Goal: Information Seeking & Learning: Learn about a topic

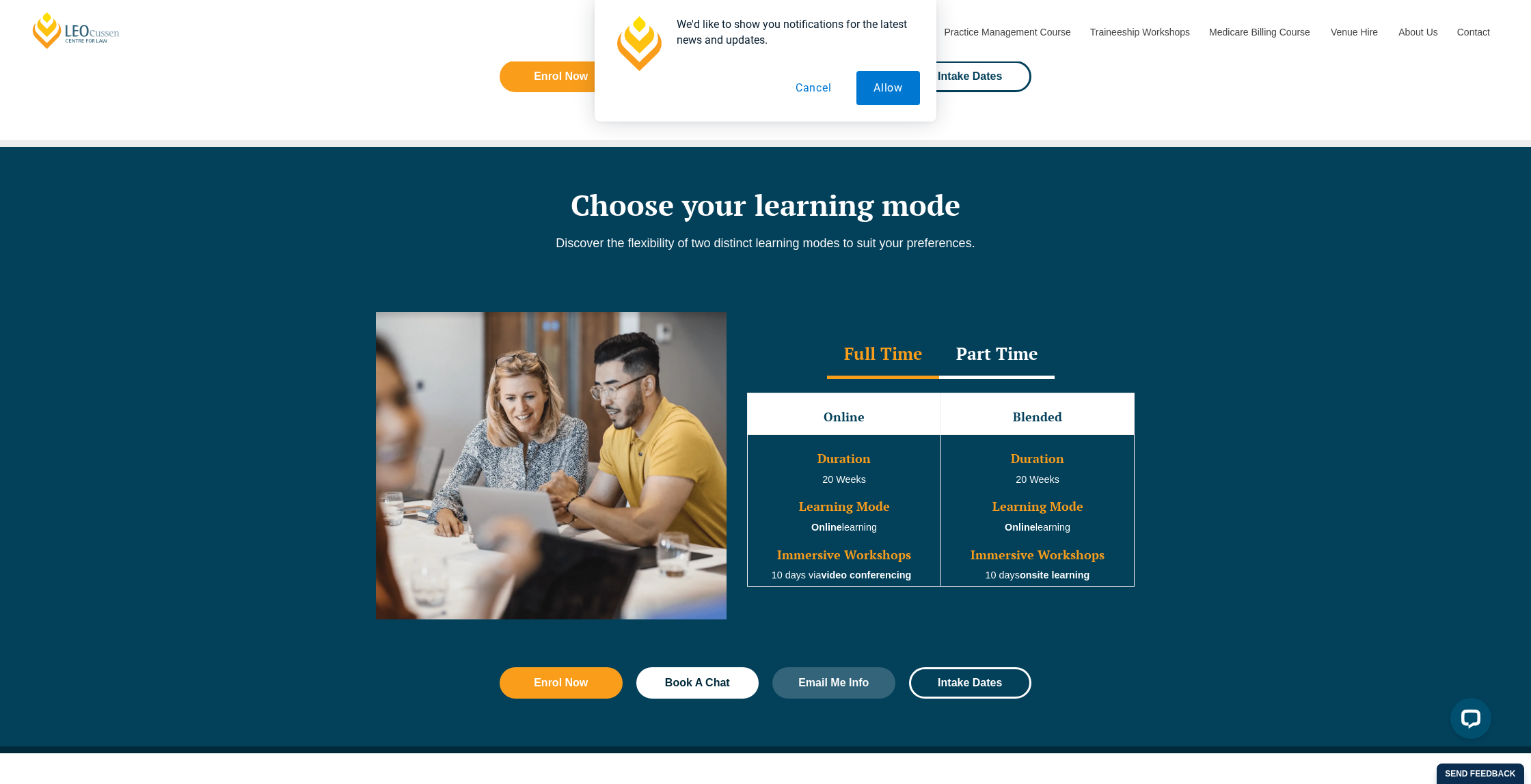
scroll to position [1031, 0]
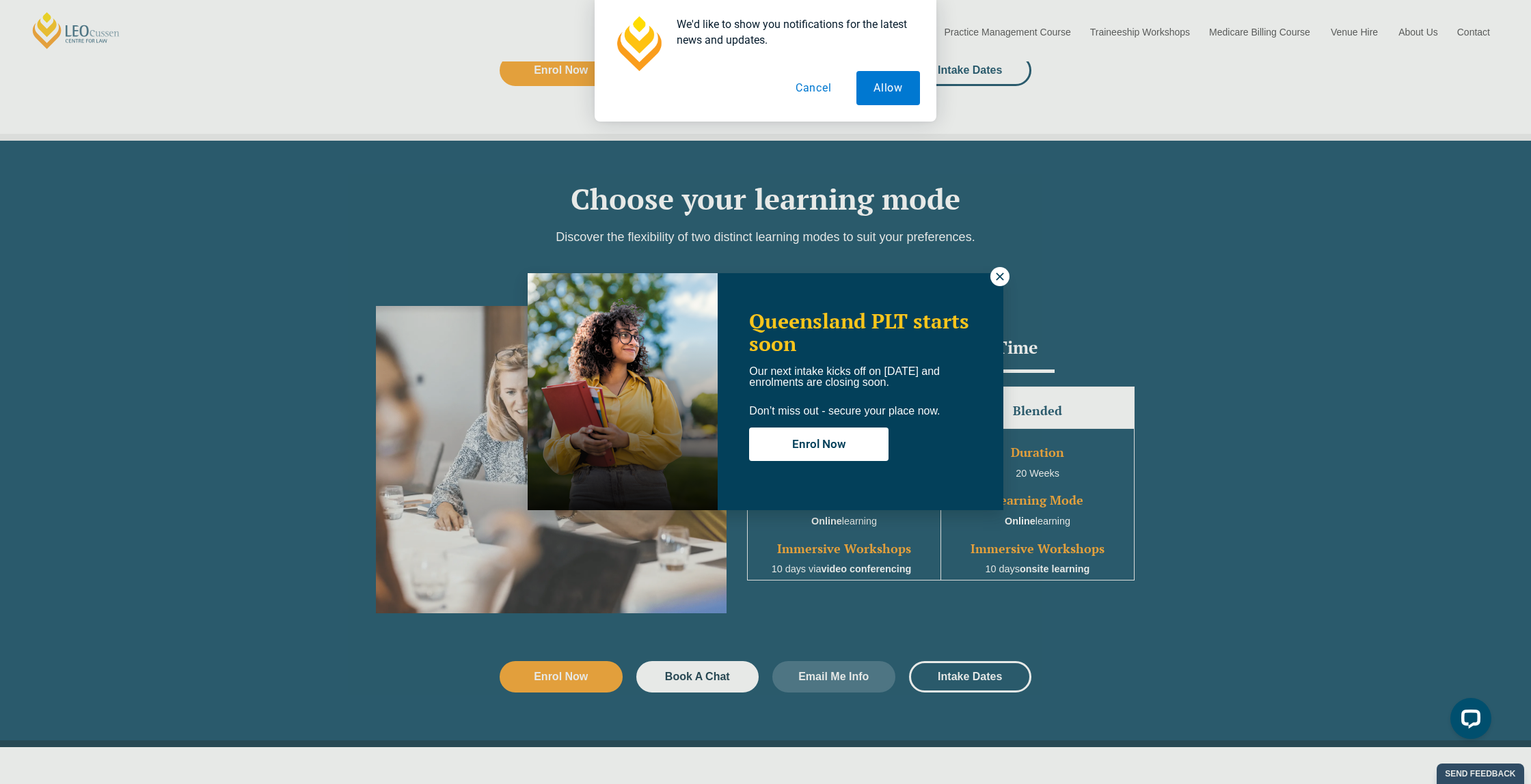
click at [1000, 281] on icon at bounding box center [1000, 277] width 12 height 12
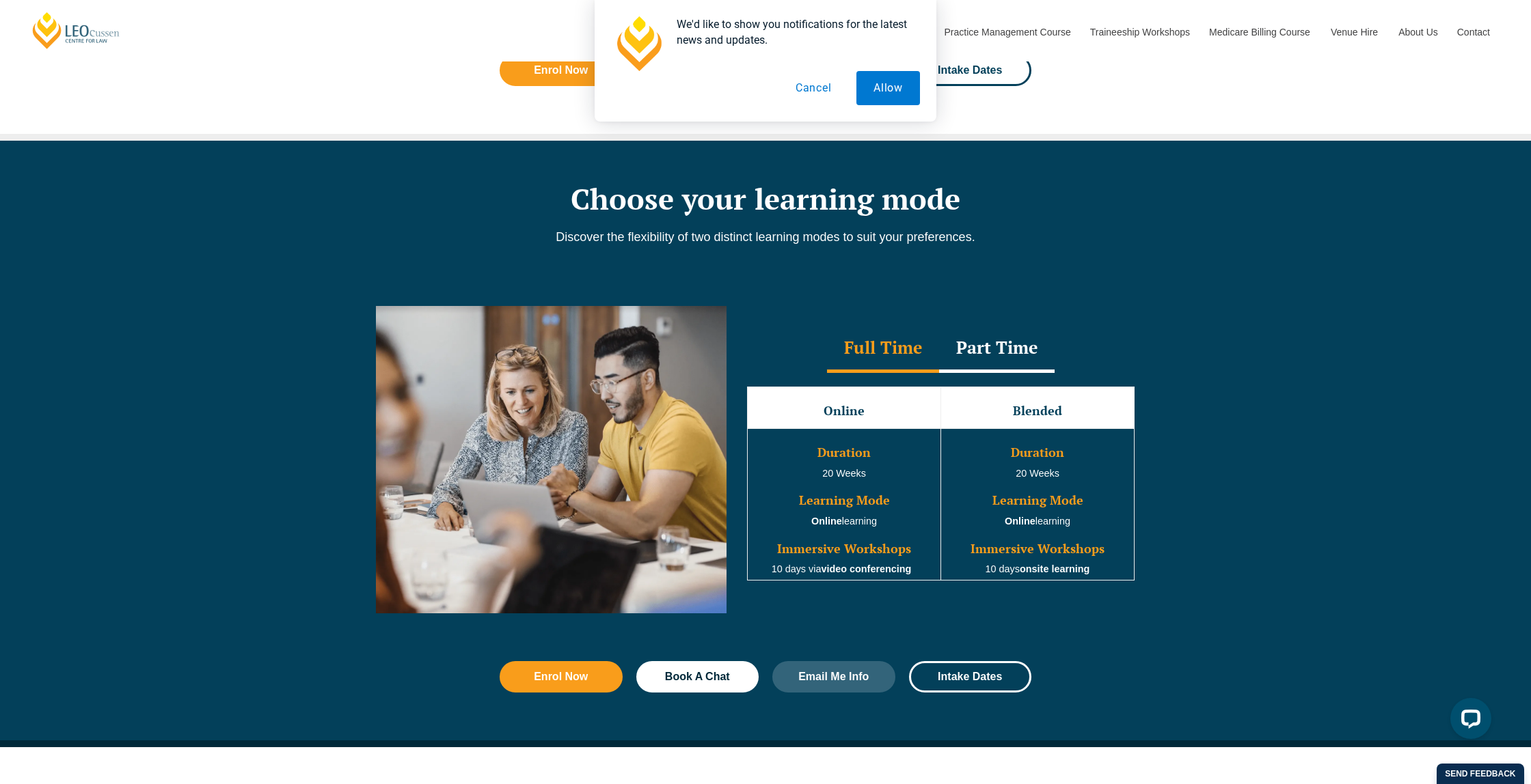
click at [828, 94] on button "Cancel" at bounding box center [813, 88] width 70 height 35
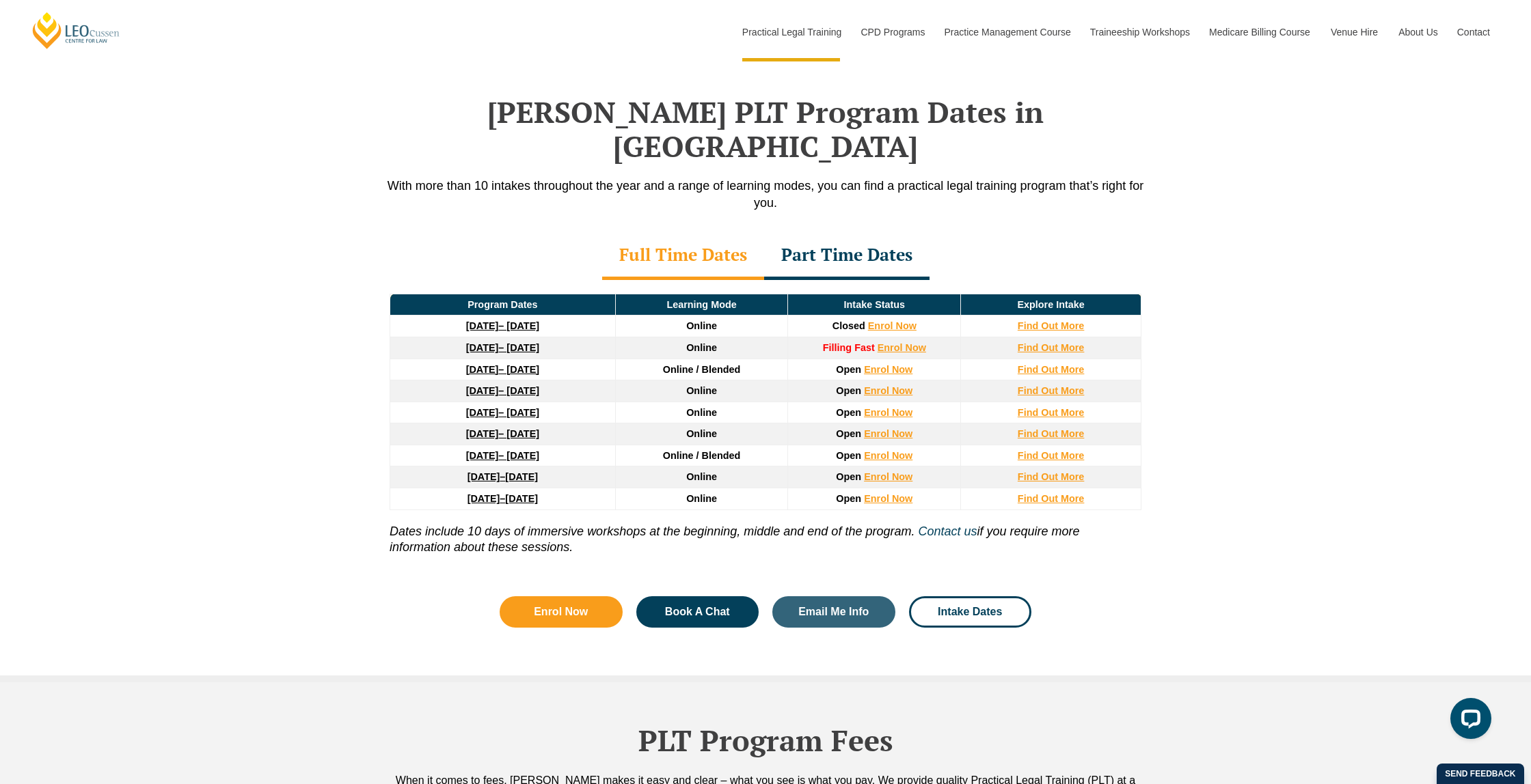
scroll to position [1754, 0]
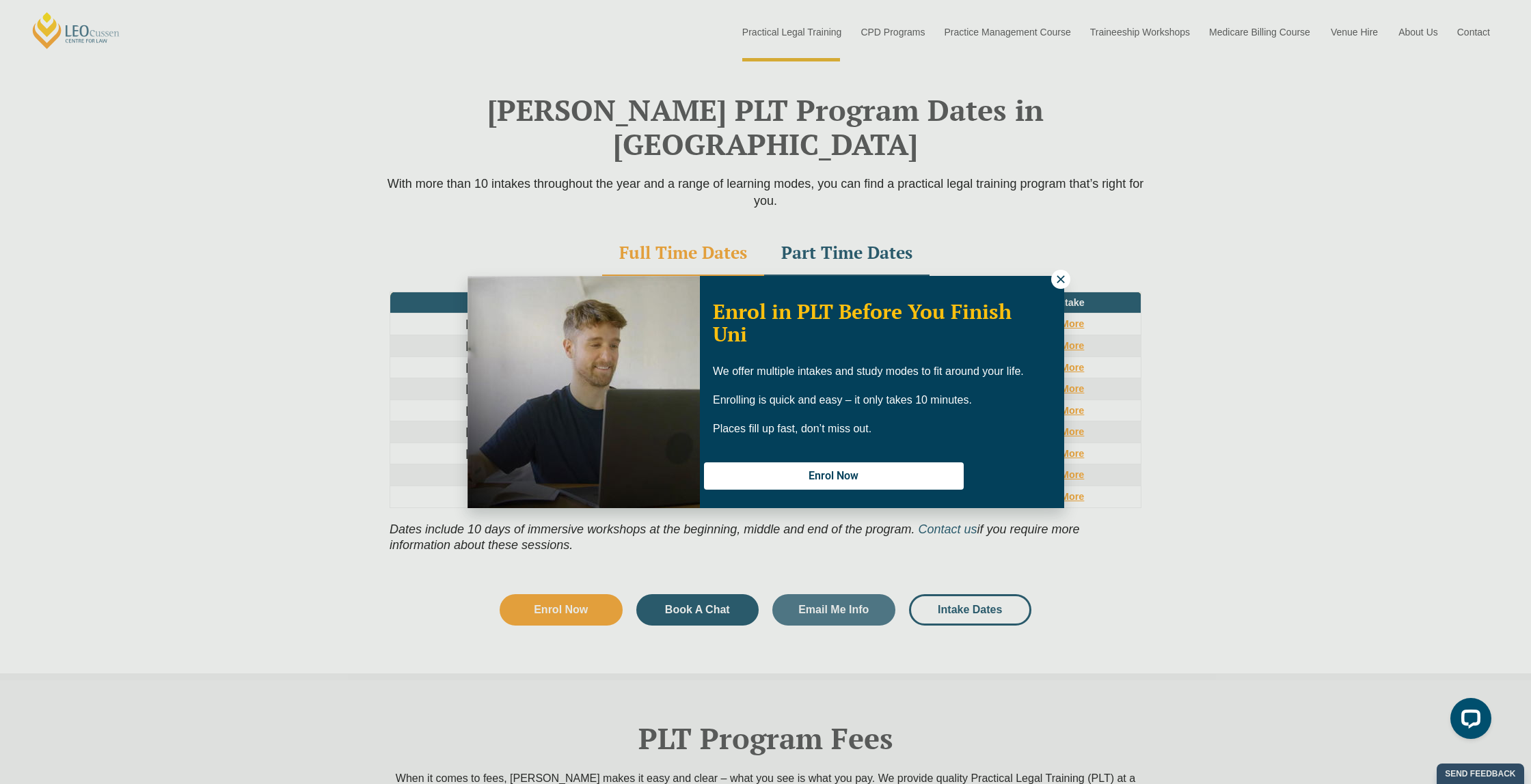
click at [1062, 277] on icon at bounding box center [1060, 279] width 8 height 8
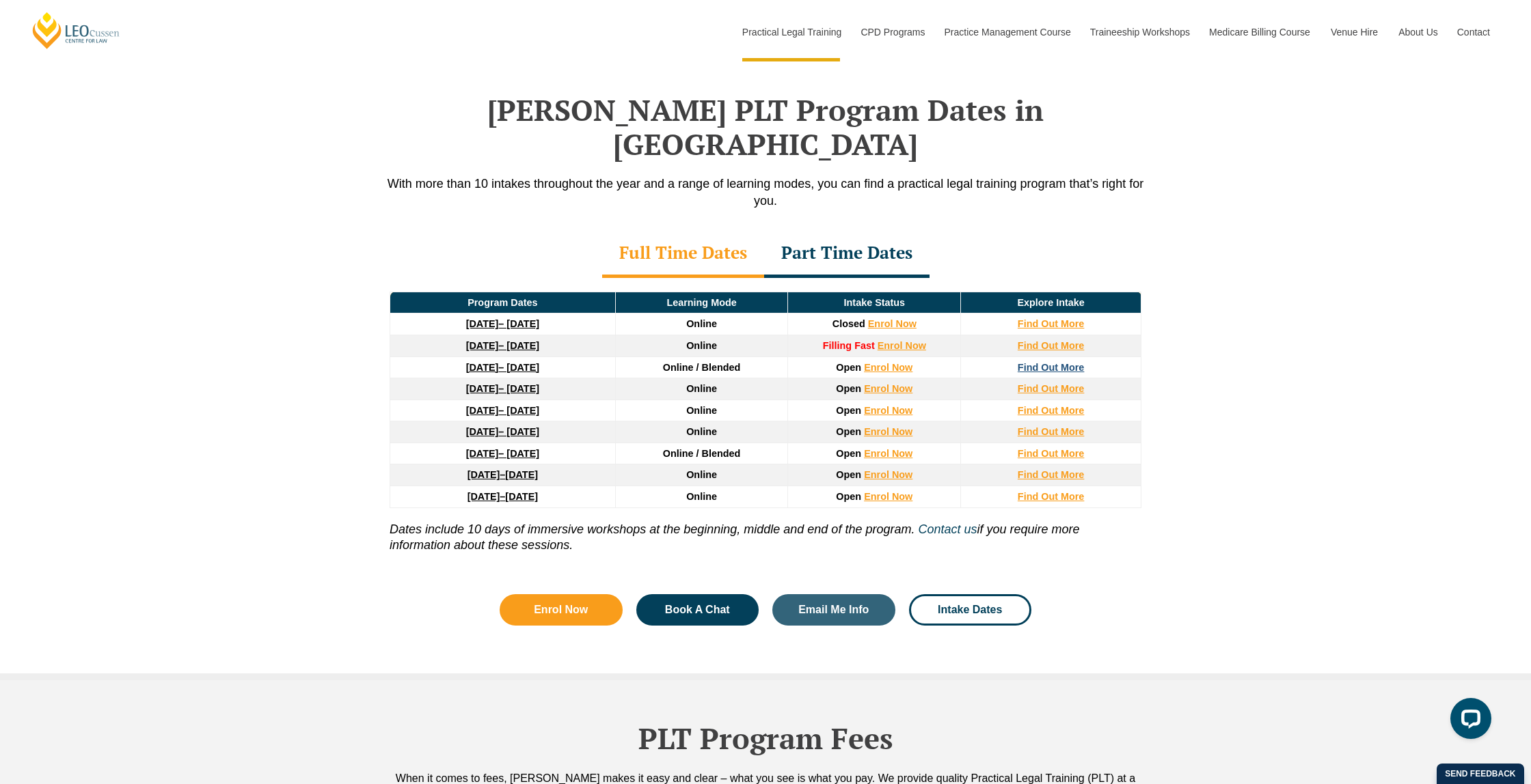
click at [1053, 362] on strong "Find Out More" at bounding box center [1051, 367] width 67 height 11
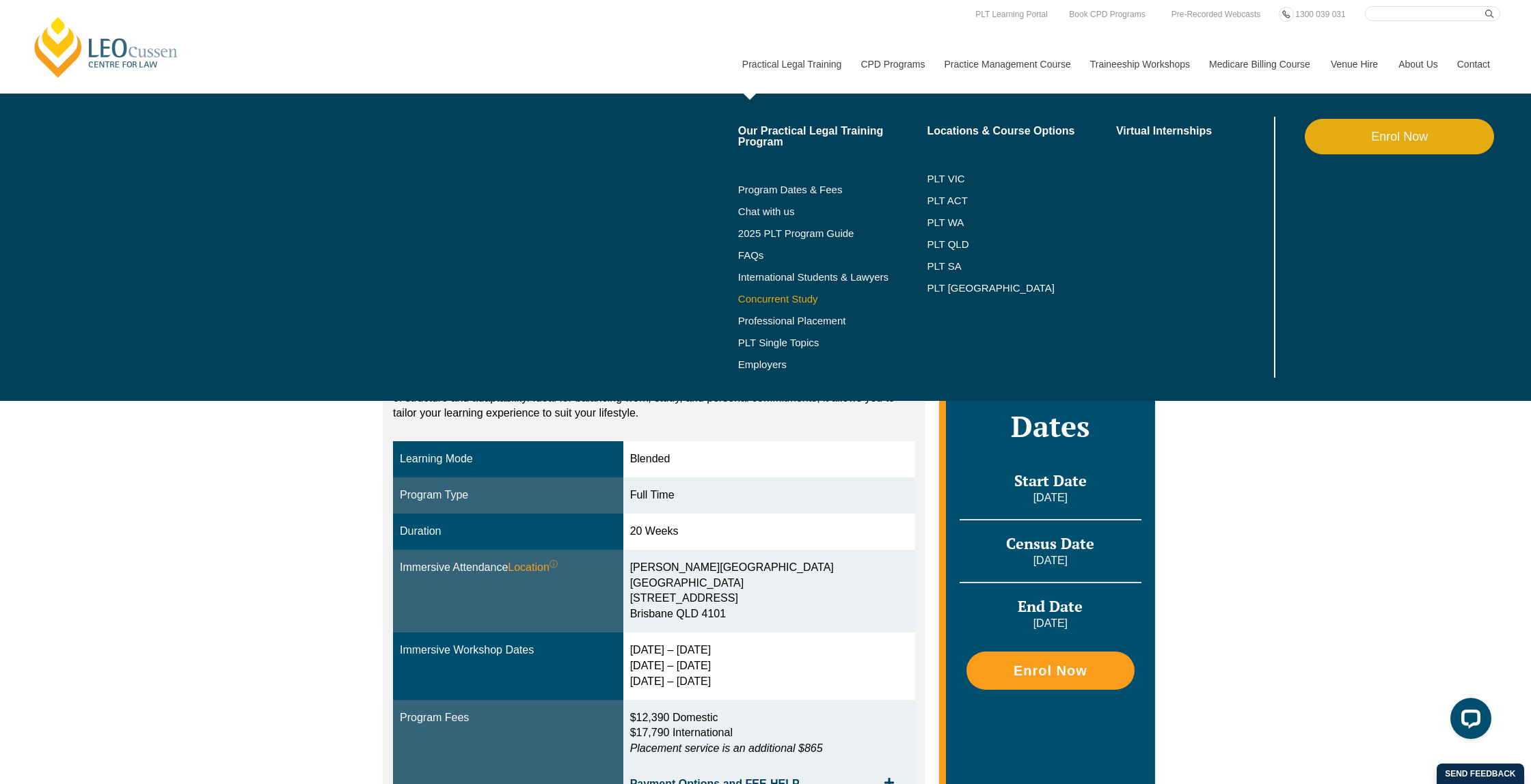
click at [751, 301] on link "Concurrent Study" at bounding box center [832, 299] width 189 height 11
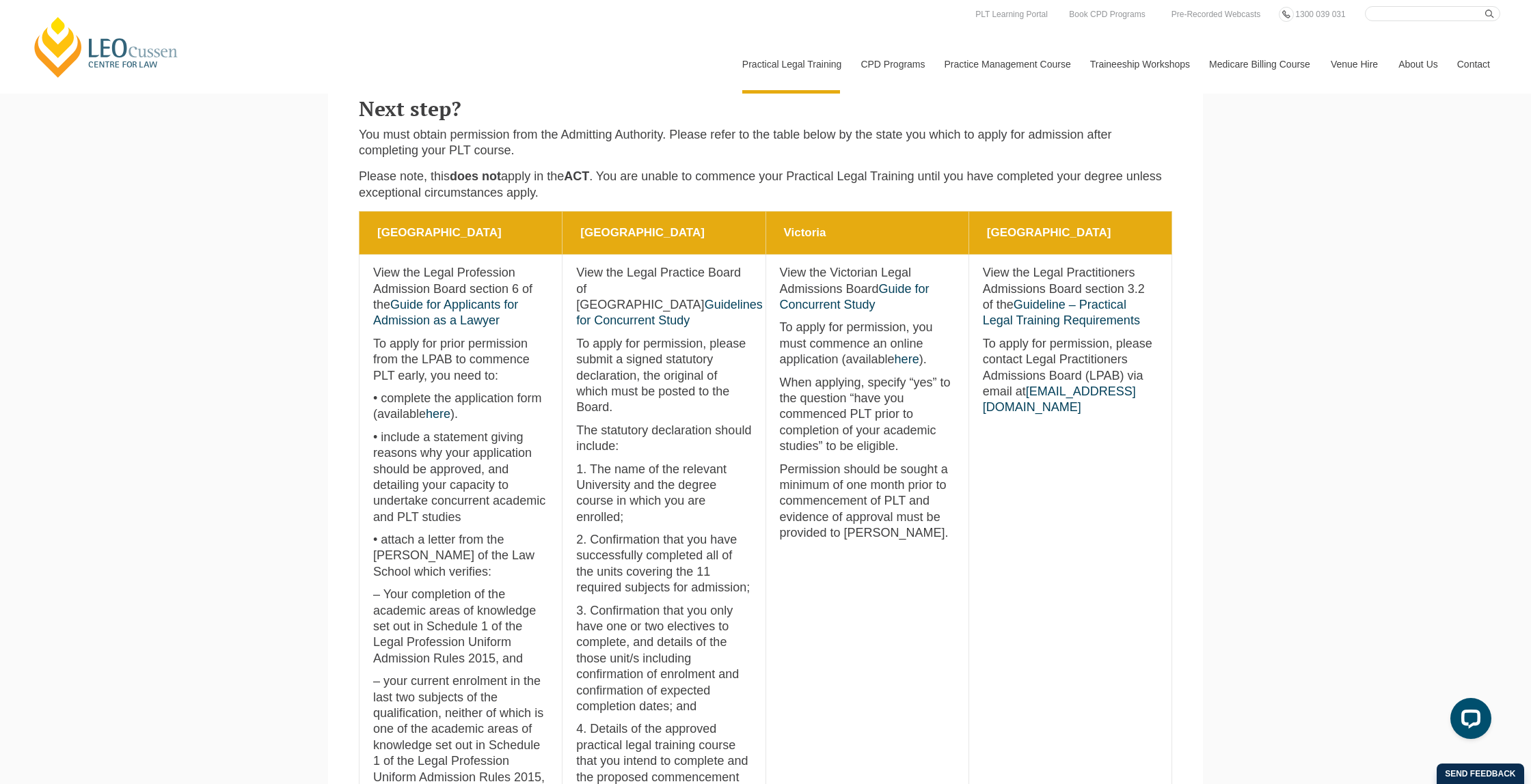
scroll to position [671, 0]
